Goal: Check status

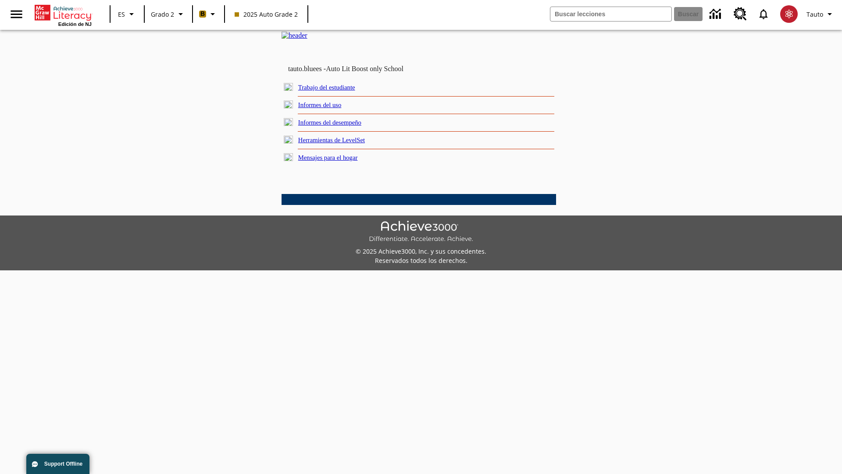
click at [342, 126] on link "Informes del desempeño" at bounding box center [329, 122] width 63 height 7
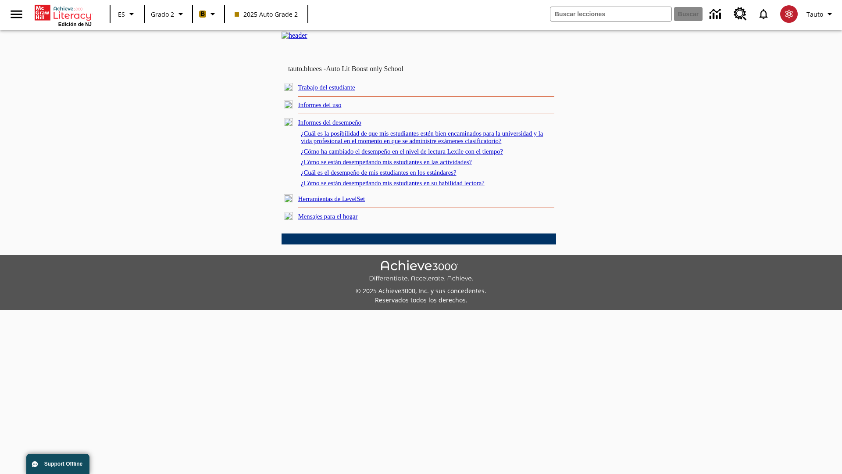
click at [401, 165] on link "¿Cómo se están desempeñando mis estudiantes en las actividades?" at bounding box center [386, 161] width 171 height 7
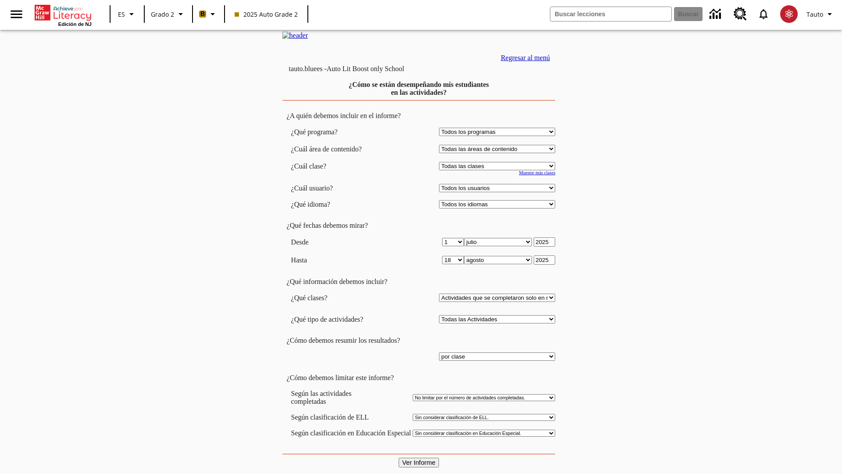
click at [419, 458] on input "Ver Informe" at bounding box center [419, 463] width 40 height 10
select select "21437111"
select select "4"
click at [419, 458] on input "Ver Informe" at bounding box center [419, 463] width 40 height 10
